Goal: Task Accomplishment & Management: Manage account settings

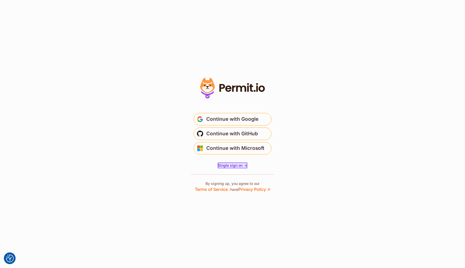
click at [237, 165] on span "Single sign on ->" at bounding box center [232, 165] width 29 height 4
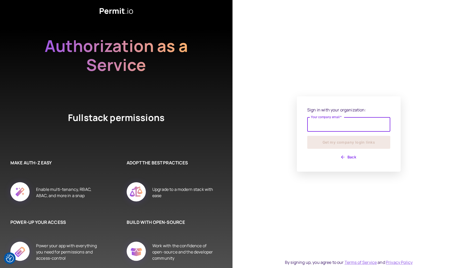
click at [315, 126] on input "Your company email   *" at bounding box center [348, 124] width 83 height 15
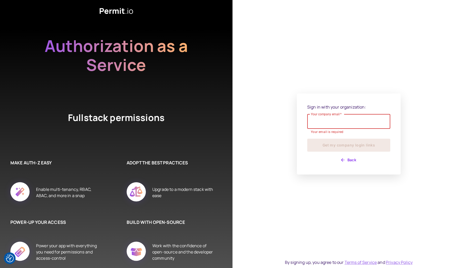
click at [0, 268] on com-1password-button at bounding box center [0, 268] width 0 height 0
click at [347, 156] on button "Back" at bounding box center [348, 160] width 83 height 8
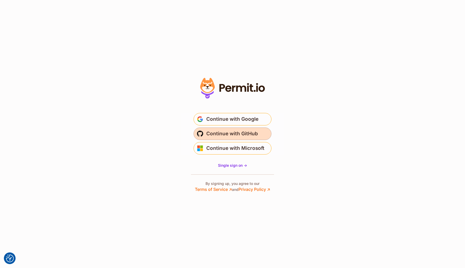
click at [256, 134] on span "Continue with GitHub" at bounding box center [232, 134] width 52 height 8
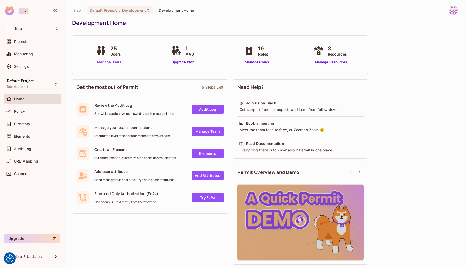
click at [113, 64] on link "Manage Users" at bounding box center [109, 61] width 29 height 5
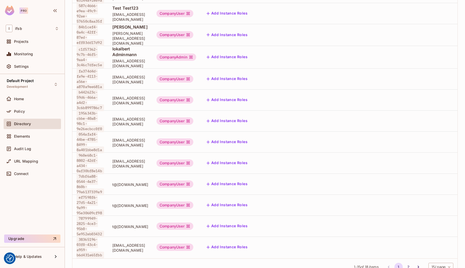
scroll to position [137, 0]
click at [406, 263] on button "2" at bounding box center [409, 267] width 8 height 8
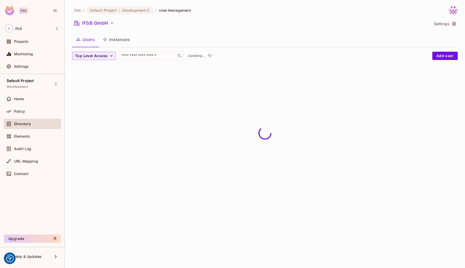
scroll to position [0, 0]
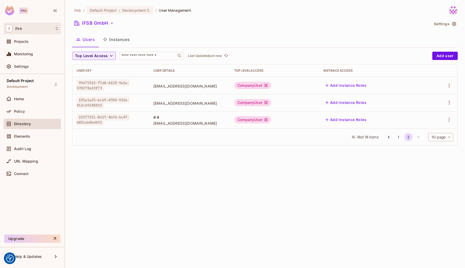
click at [55, 29] on icon at bounding box center [57, 28] width 4 height 4
click at [55, 29] on div at bounding box center [232, 134] width 465 height 268
click at [45, 71] on div "Settings" at bounding box center [32, 66] width 57 height 10
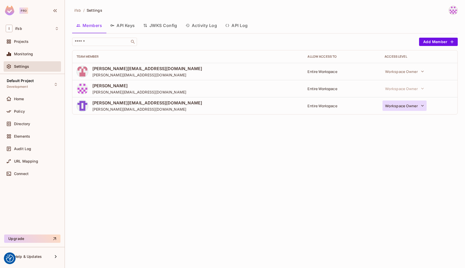
click at [426, 106] on button "Workspace Owner" at bounding box center [405, 105] width 44 height 10
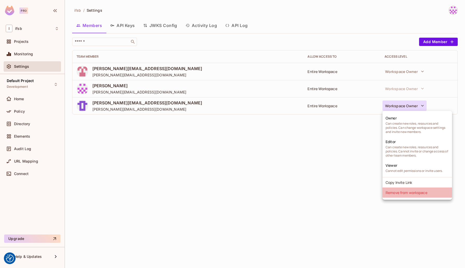
click at [409, 191] on li "Remove from workspace" at bounding box center [418, 192] width 70 height 10
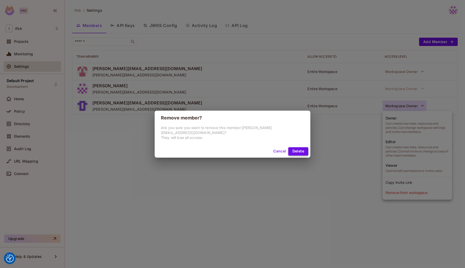
click at [288, 149] on button "Delete" at bounding box center [298, 151] width 20 height 8
